Goal: Communication & Community: Answer question/provide support

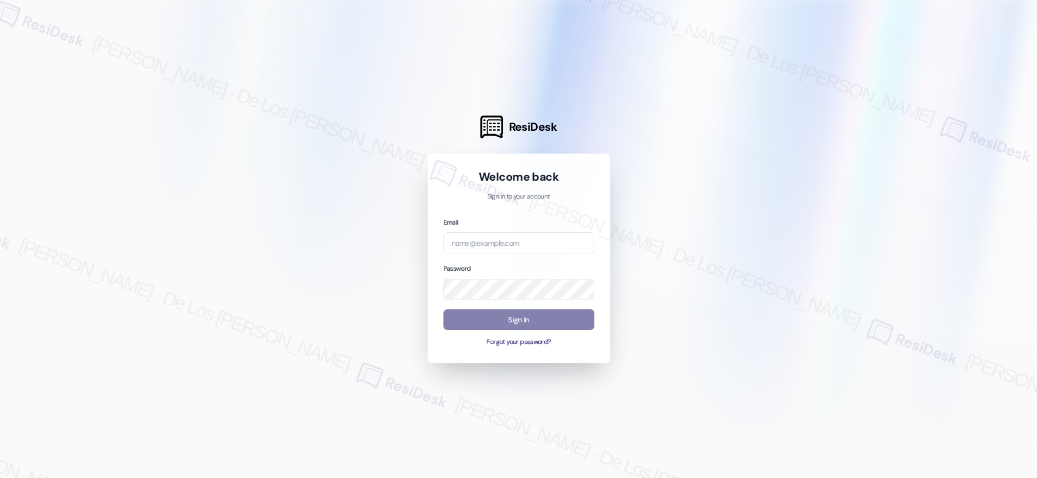
click at [968, 109] on div at bounding box center [518, 239] width 1037 height 478
click at [574, 233] on input "email" at bounding box center [518, 242] width 151 height 21
paste input "automated-surveys-crawford_hoying-resen.six@crawford_[DOMAIN_NAME]"
type input "automated-surveys-crawford_hoying-resen.six@crawford_[DOMAIN_NAME]"
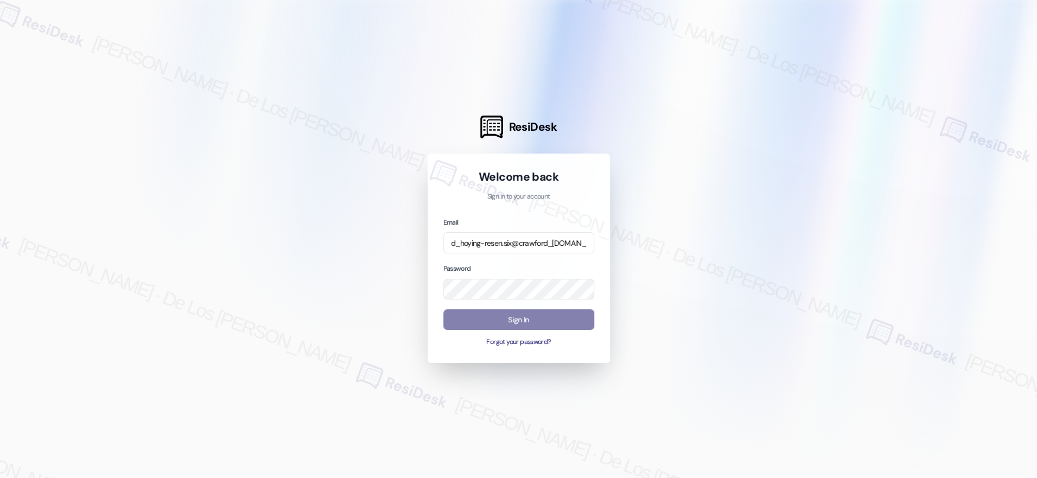
scroll to position [0, 0]
click at [855, 133] on div at bounding box center [518, 239] width 1037 height 478
drag, startPoint x: 719, startPoint y: 246, endPoint x: 656, endPoint y: 284, distance: 72.8
click at [716, 248] on div at bounding box center [518, 239] width 1037 height 478
click at [570, 318] on button "Sign In" at bounding box center [518, 319] width 151 height 21
